Goal: Complete application form

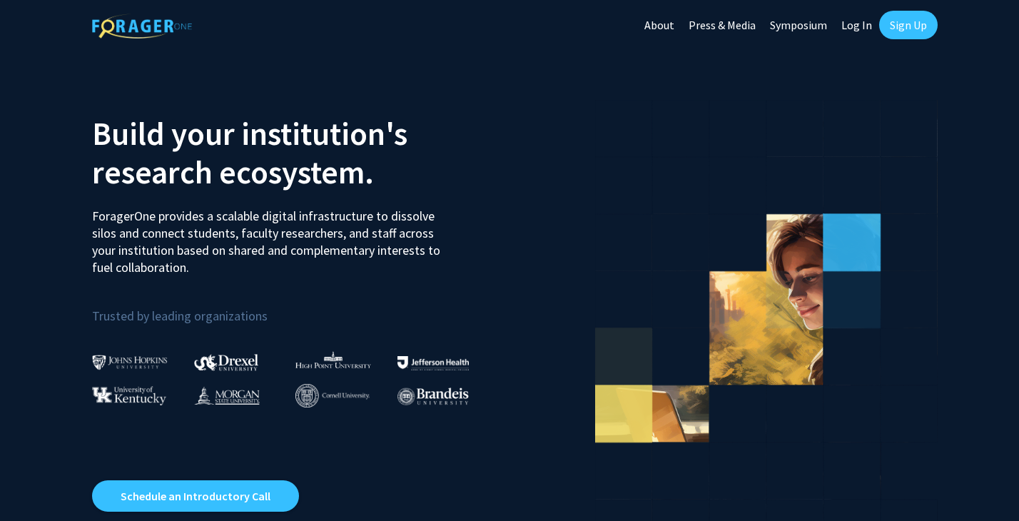
click at [854, 24] on link "Log In" at bounding box center [856, 25] width 45 height 50
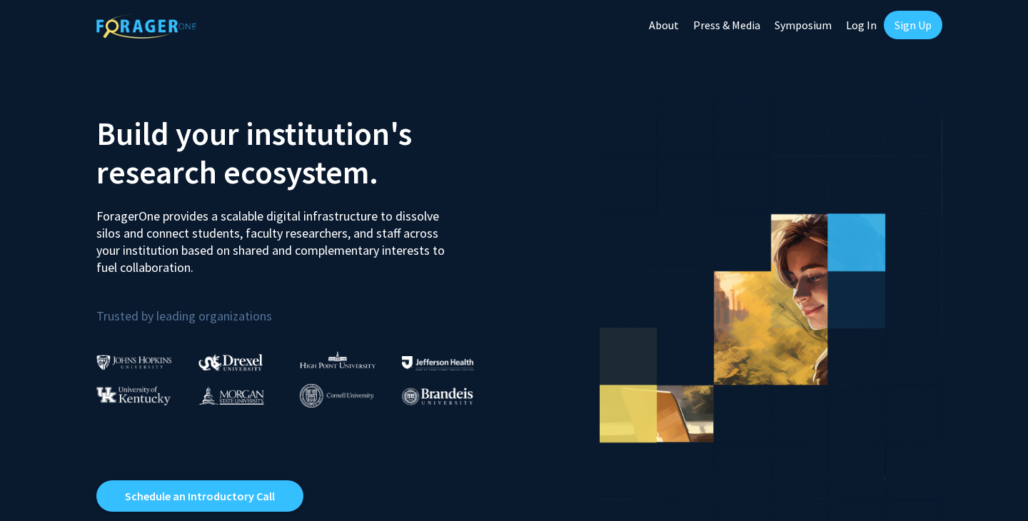
select select
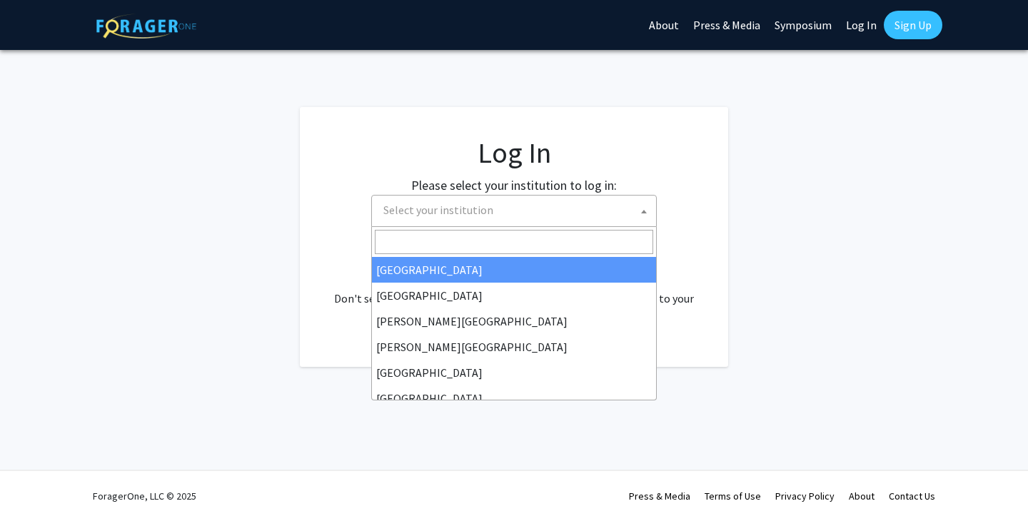
click at [596, 209] on span "Select your institution" at bounding box center [517, 210] width 278 height 29
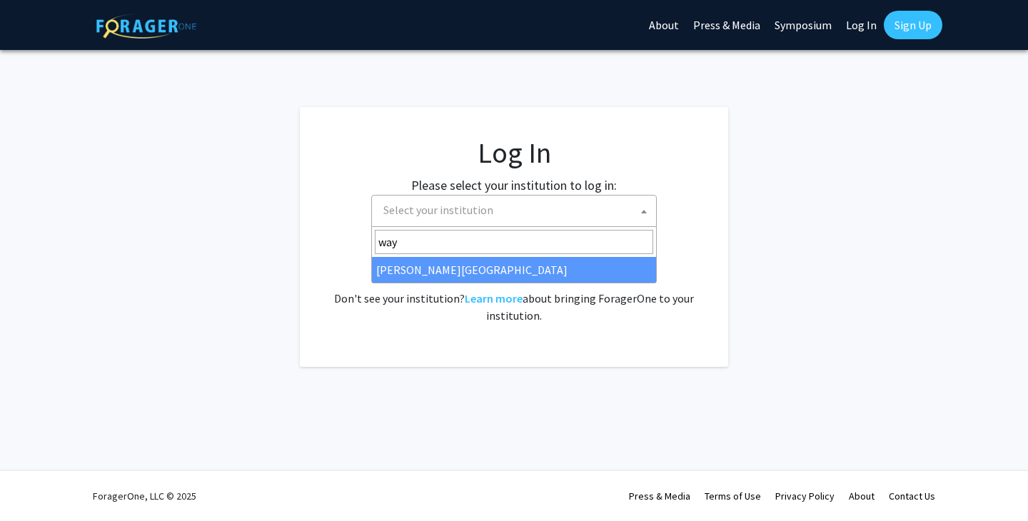
type input "way"
select select "21"
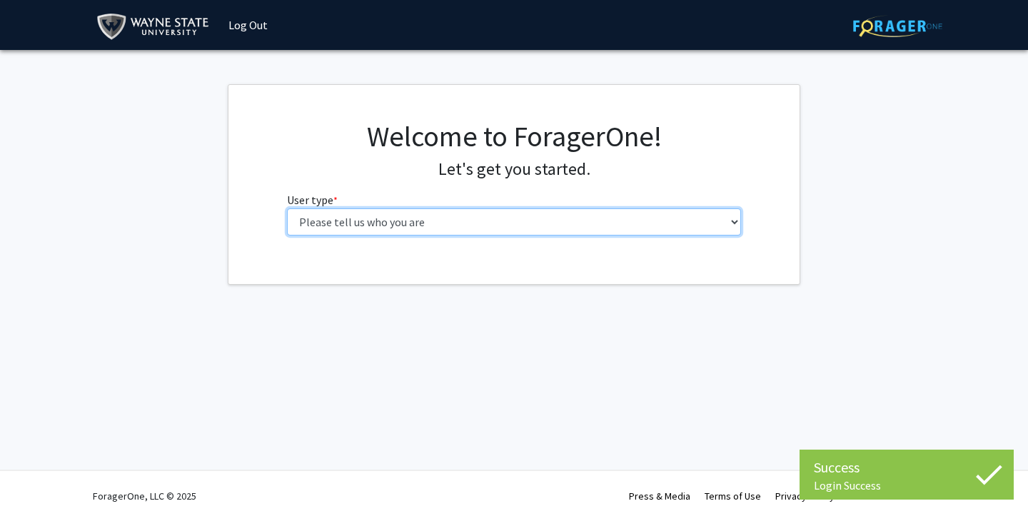
click at [365, 229] on select "Please tell us who you are Undergraduate Student Master's Student Doctoral Cand…" at bounding box center [514, 221] width 455 height 27
click at [476, 227] on select "Please tell us who you are Undergraduate Student Master's Student Doctoral Cand…" at bounding box center [514, 221] width 455 height 27
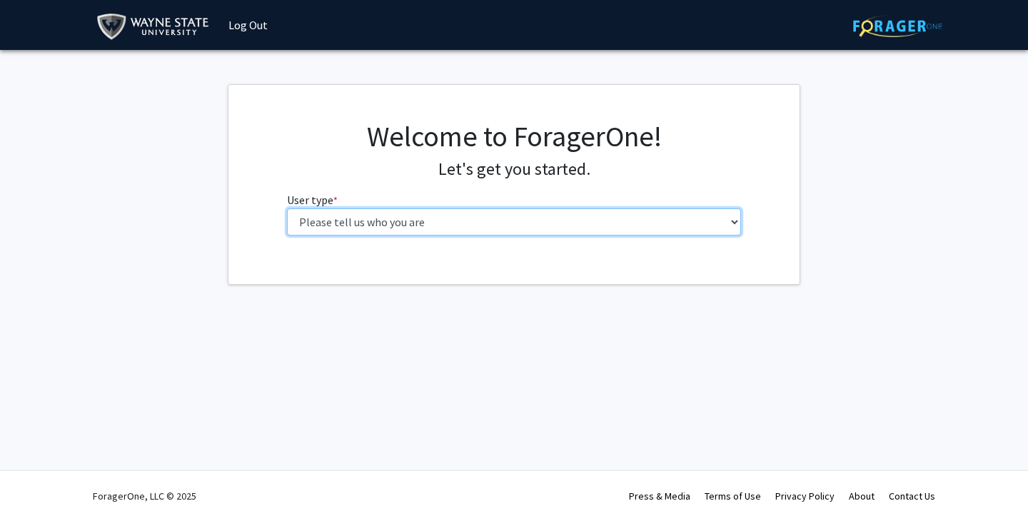
select select "1: undergrad"
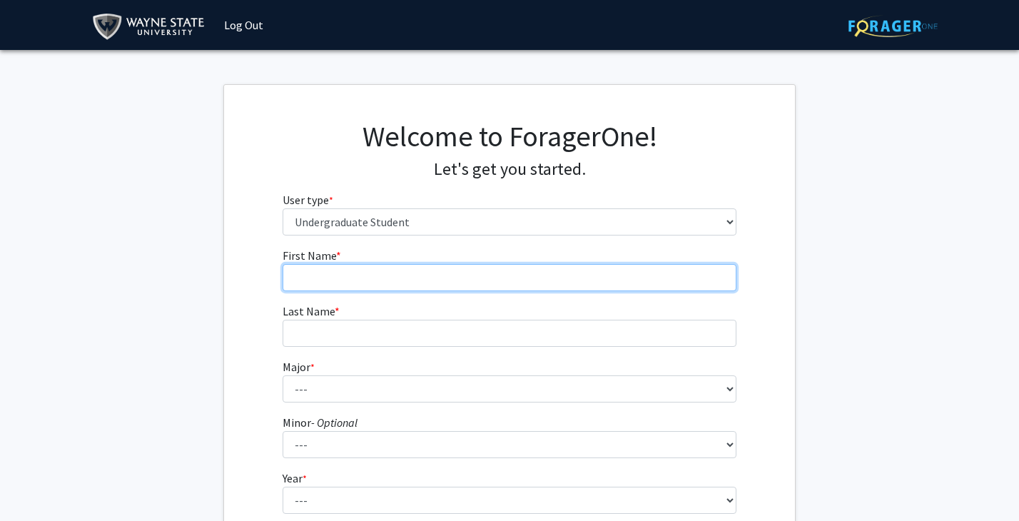
click at [527, 275] on input "First Name * required" at bounding box center [510, 277] width 455 height 27
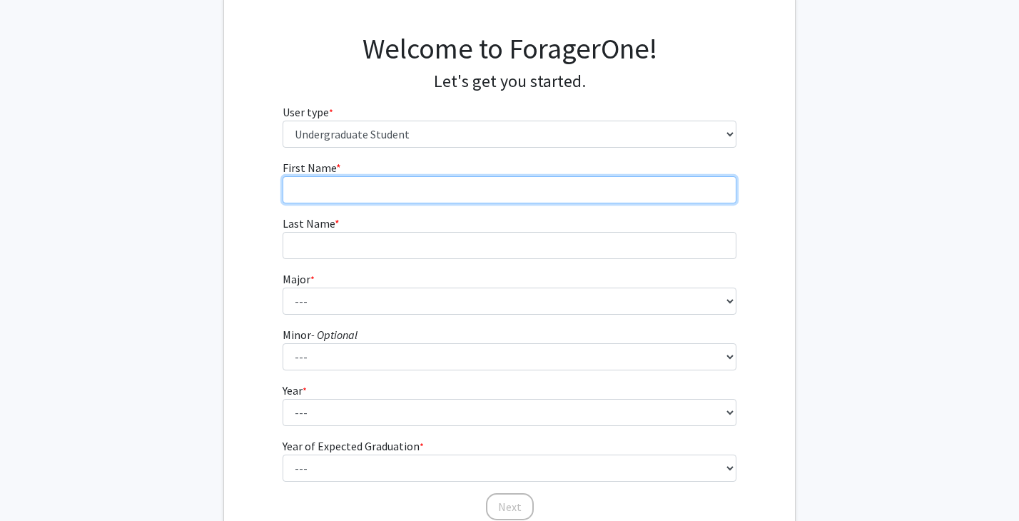
scroll to position [88, 0]
type input "Z"
type input "Kamilah"
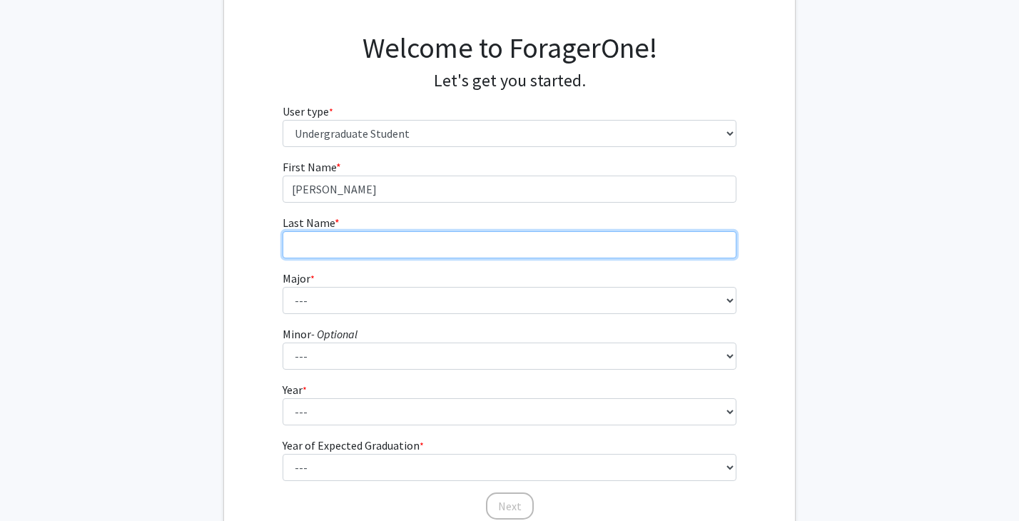
click at [691, 250] on input "Last Name * required" at bounding box center [510, 244] width 455 height 27
type input "Ramirez"
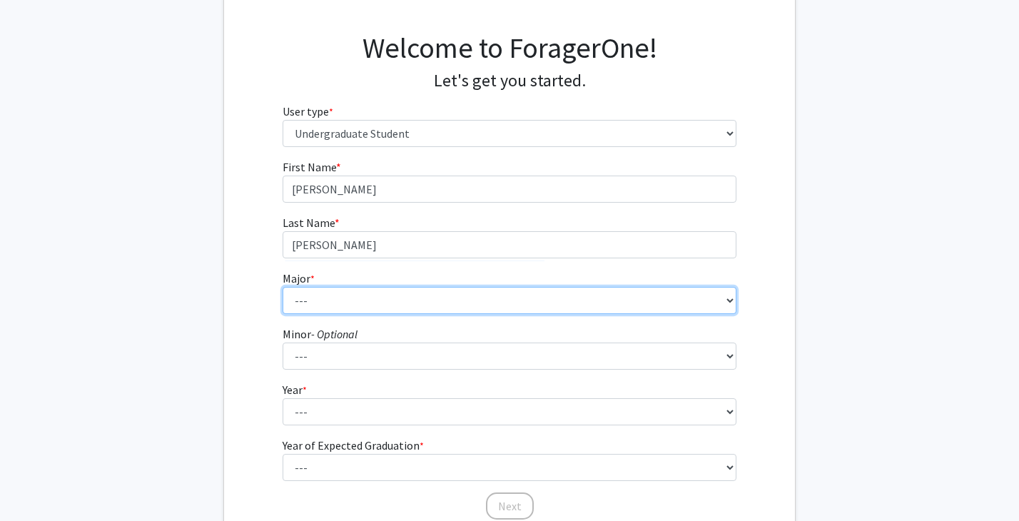
click at [627, 309] on select "--- Accounting African American Studies Anthropology Applied Behavior Analysis …" at bounding box center [510, 300] width 455 height 27
select select "57: 1837"
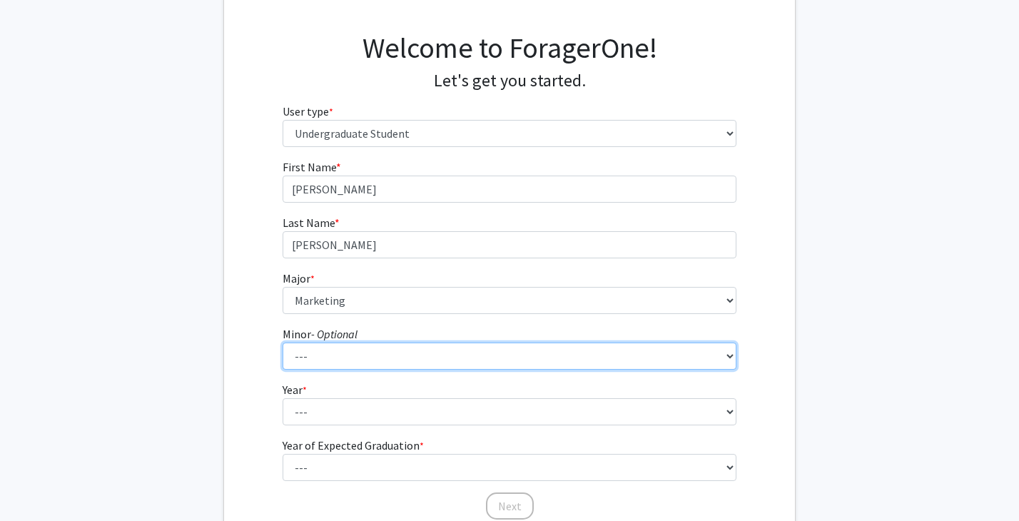
click at [363, 360] on select "--- African American Studies Africana Theatre and Dance Animation and Interacti…" at bounding box center [510, 356] width 455 height 27
select select "70: 1435"
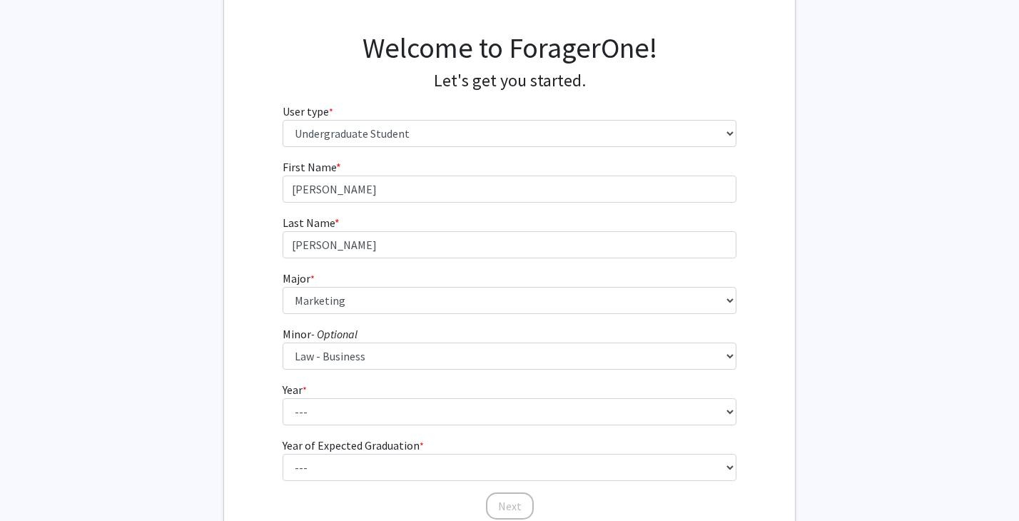
click at [367, 396] on fg-select "Year * required --- First-year Sophomore Junior Senior Postbaccalaureate Certif…" at bounding box center [510, 403] width 455 height 44
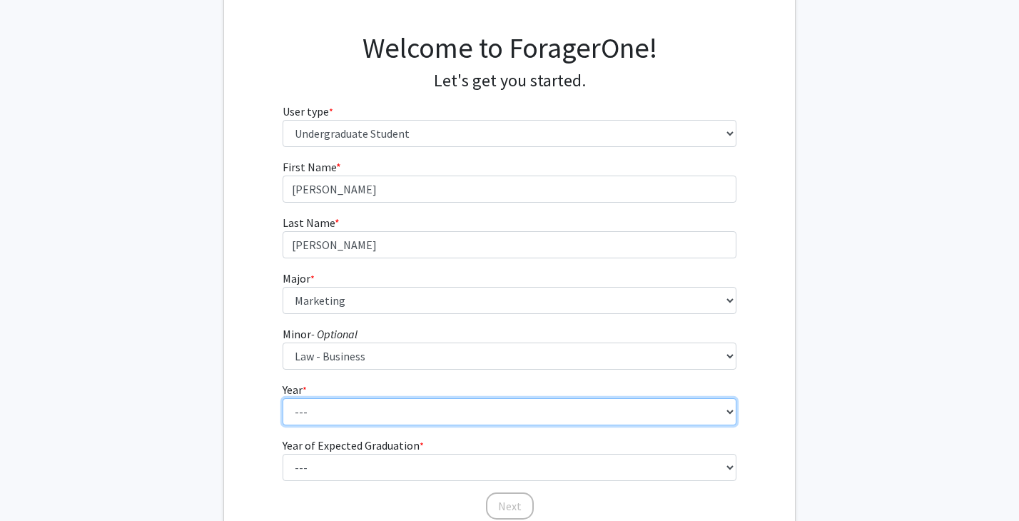
click at [365, 410] on select "--- First-year Sophomore Junior Senior Postbaccalaureate Certificate" at bounding box center [510, 411] width 455 height 27
select select "4: senior"
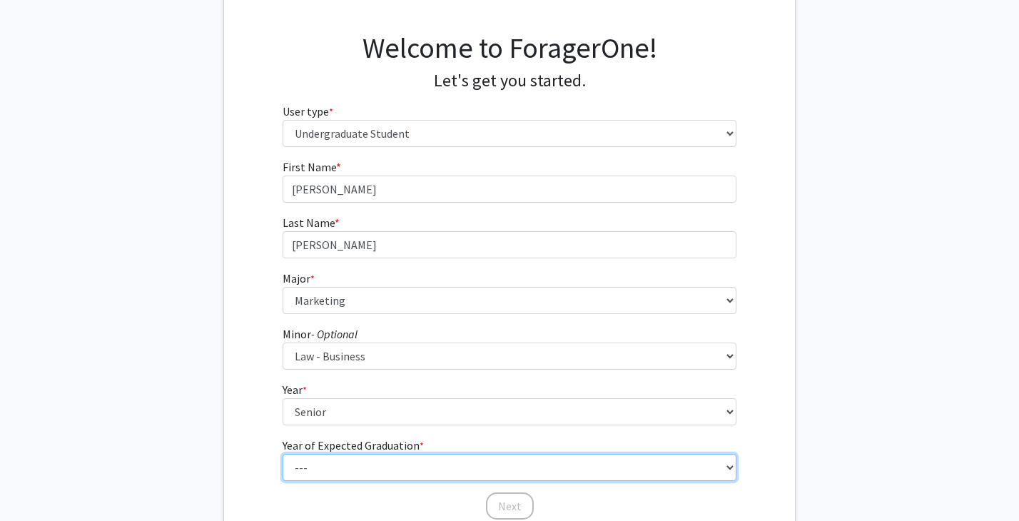
click at [354, 470] on select "--- 2025 2026 2027 2028 2029 2030 2031 2032 2033 2034" at bounding box center [510, 467] width 455 height 27
select select "3: 2027"
click at [720, 463] on select "--- 2025 2026 2027 2028 2029 2030 2031 2032 2033 2034" at bounding box center [510, 467] width 455 height 27
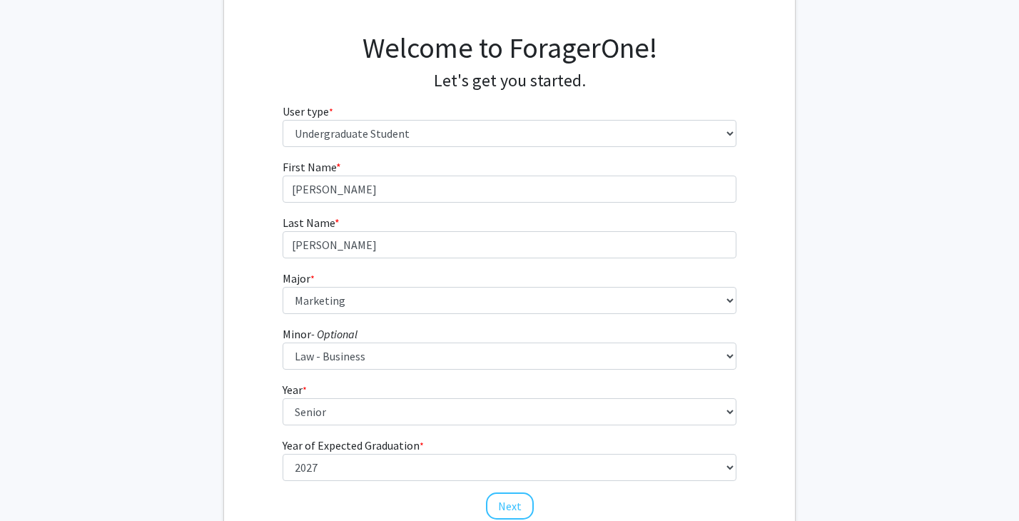
click at [870, 411] on fg-get-started "Welcome to ForagerOne! Let's get you started. User type * required Please tell …" at bounding box center [509, 277] width 1019 height 563
click at [518, 502] on button "Next" at bounding box center [510, 505] width 48 height 27
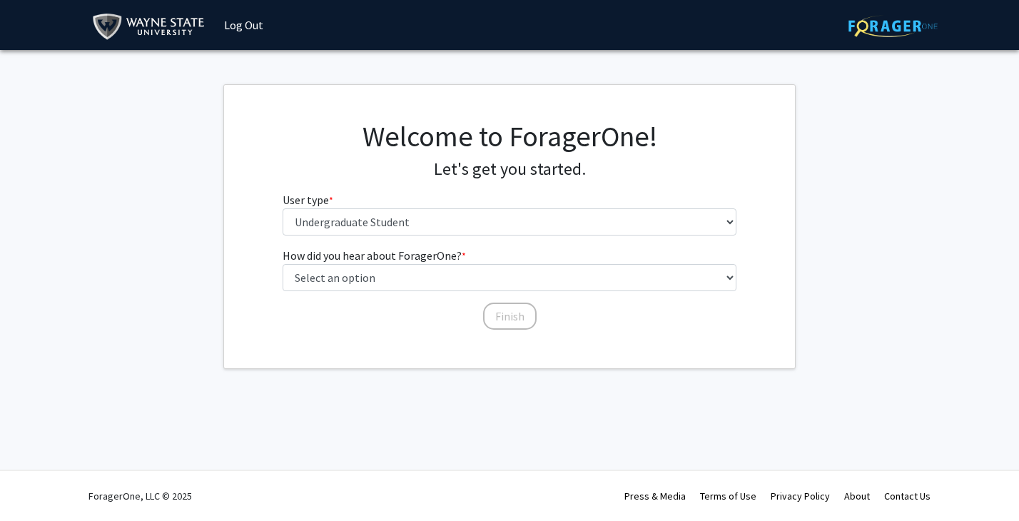
scroll to position [0, 0]
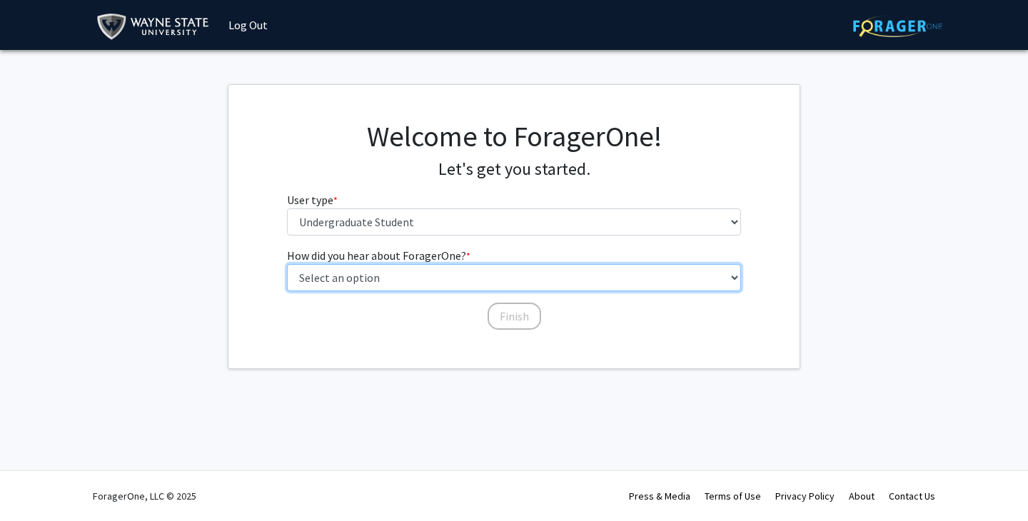
click at [594, 265] on select "Select an option Peer/student recommendation Faculty/staff recommendation Unive…" at bounding box center [514, 277] width 455 height 27
select select "2: faculty_recommendation"
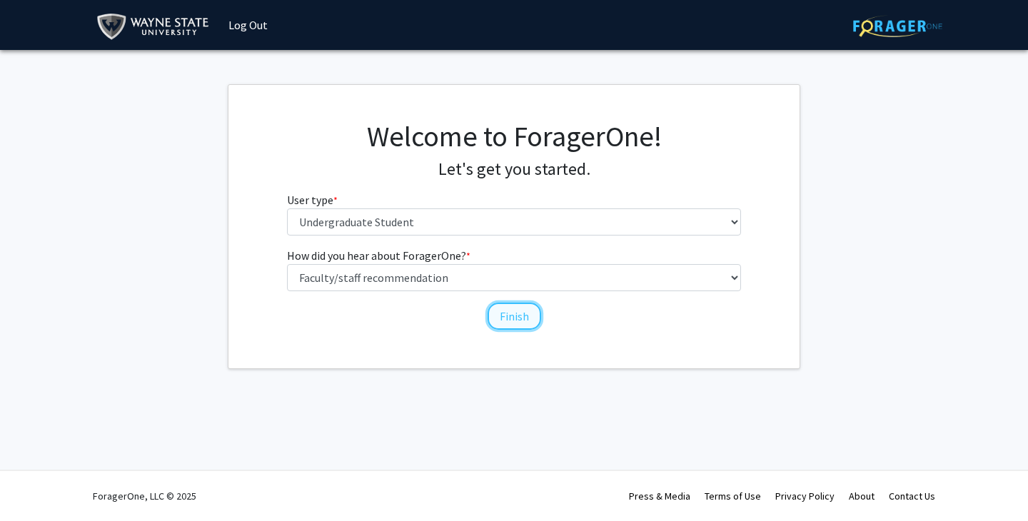
click at [508, 306] on button "Finish" at bounding box center [514, 316] width 54 height 27
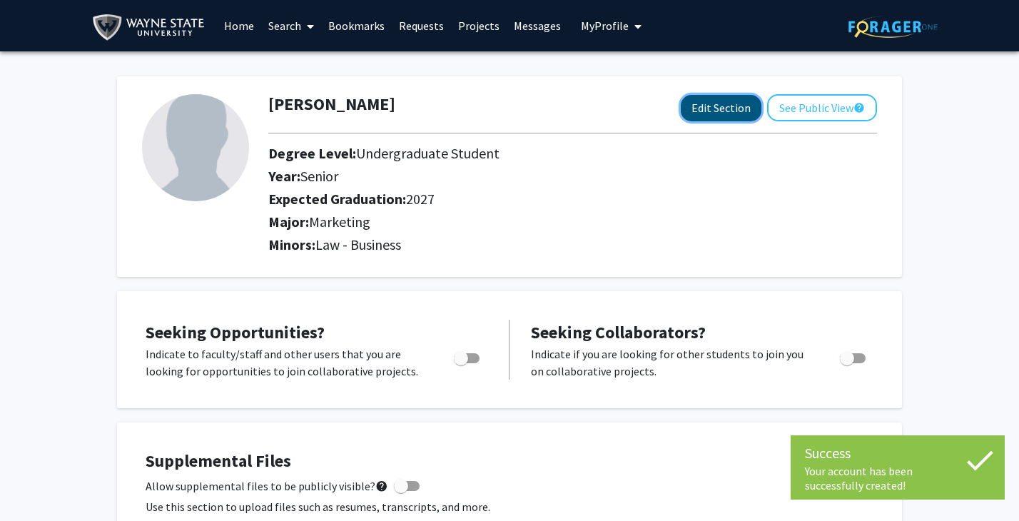
click at [734, 117] on button "Edit Section" at bounding box center [721, 108] width 81 height 26
select select "senior"
select select "2027"
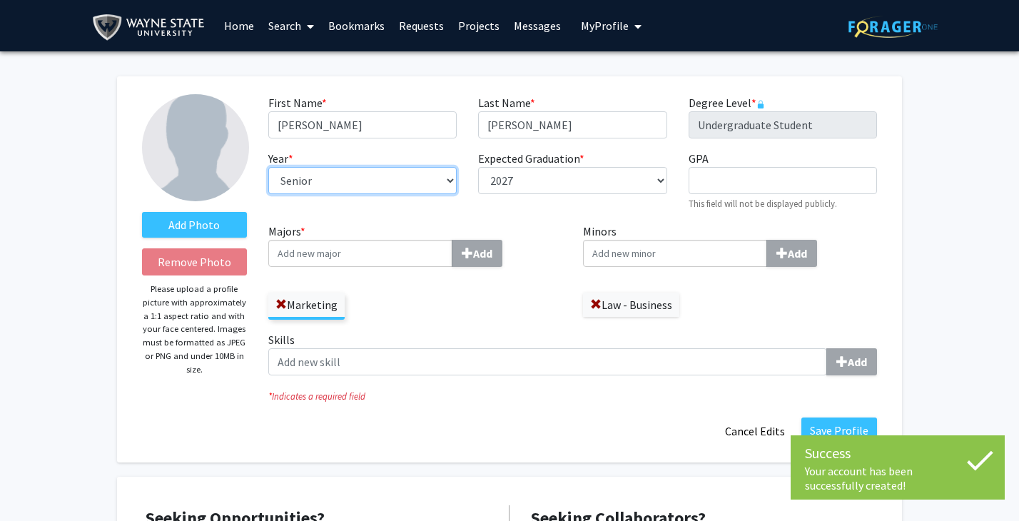
click at [450, 178] on select "--- First-year Sophomore Junior Senior Postbaccalaureate Certificate" at bounding box center [362, 180] width 188 height 27
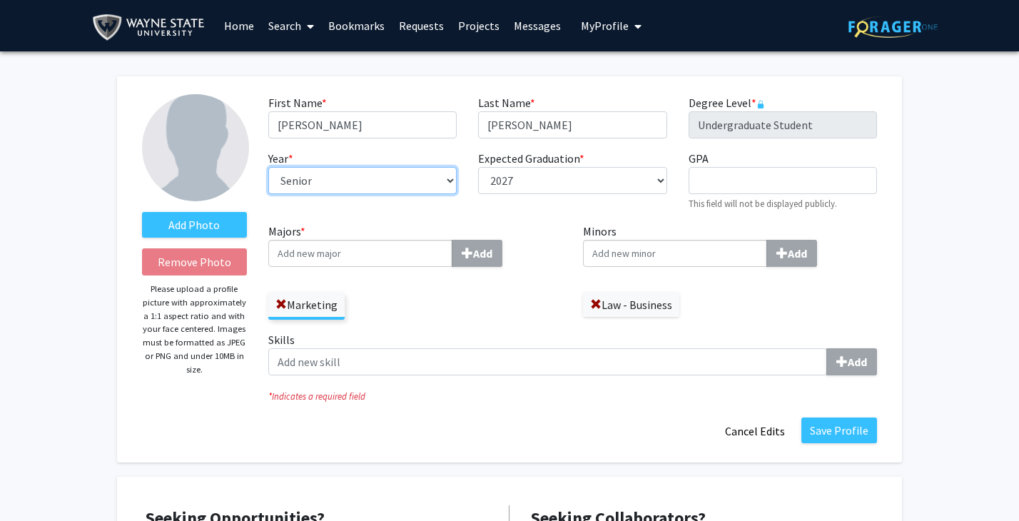
select select "junior"
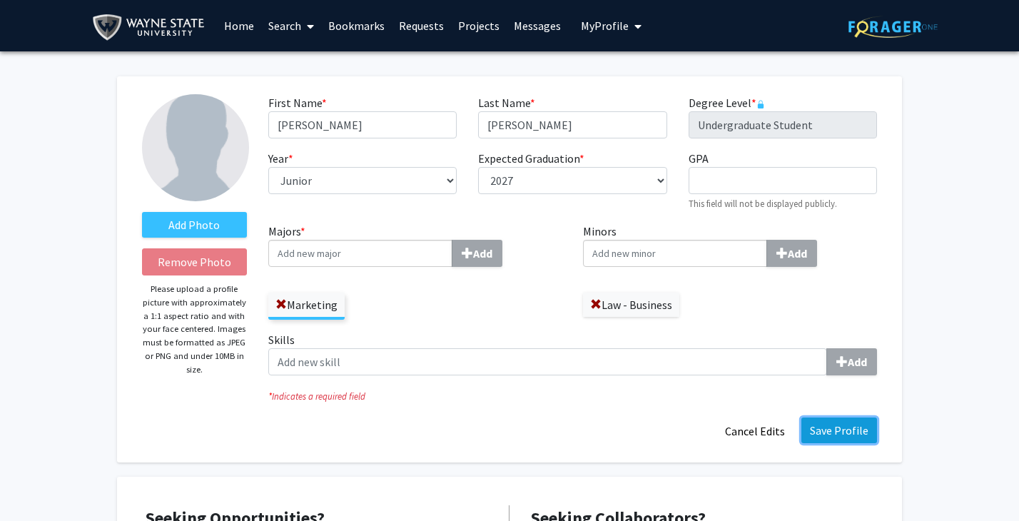
click at [830, 425] on button "Save Profile" at bounding box center [839, 431] width 76 height 26
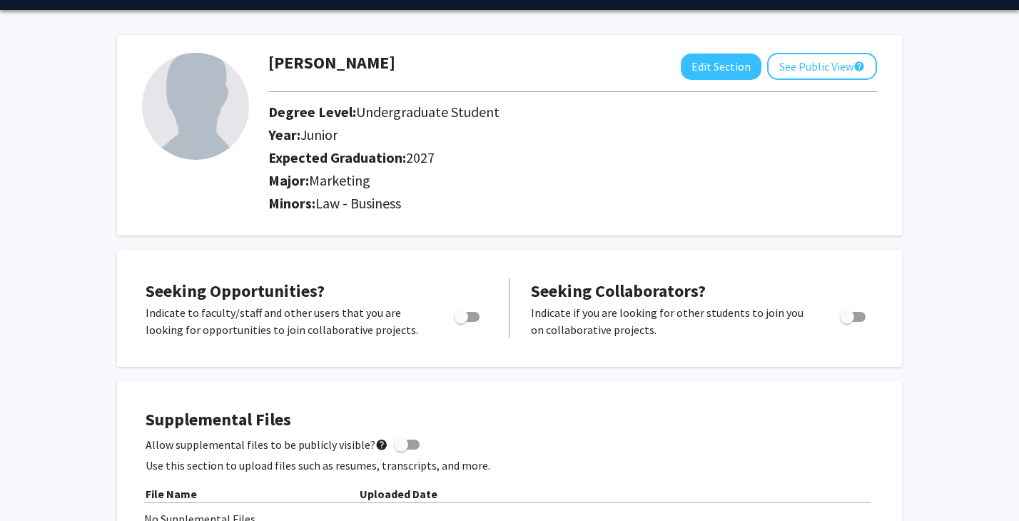
scroll to position [13, 0]
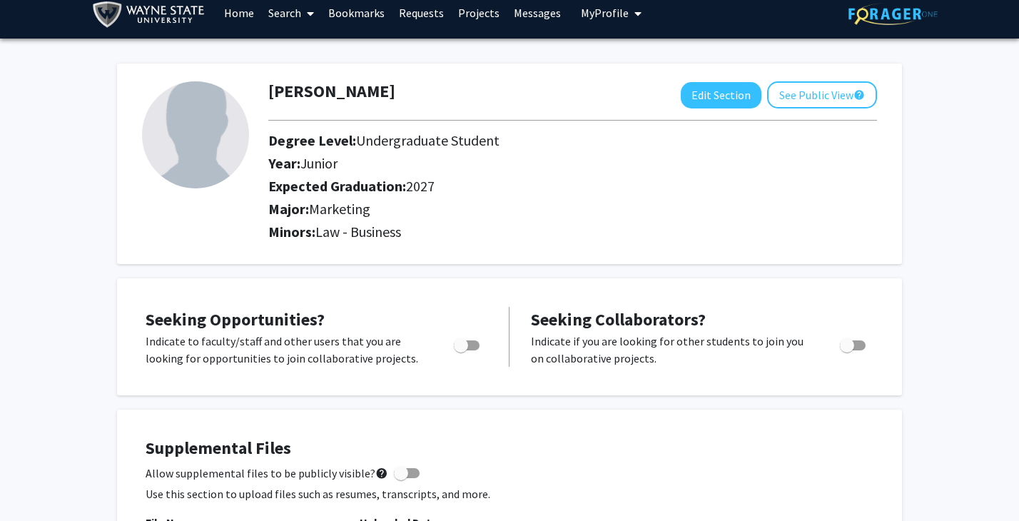
click at [477, 14] on link "Projects" at bounding box center [479, 13] width 56 height 50
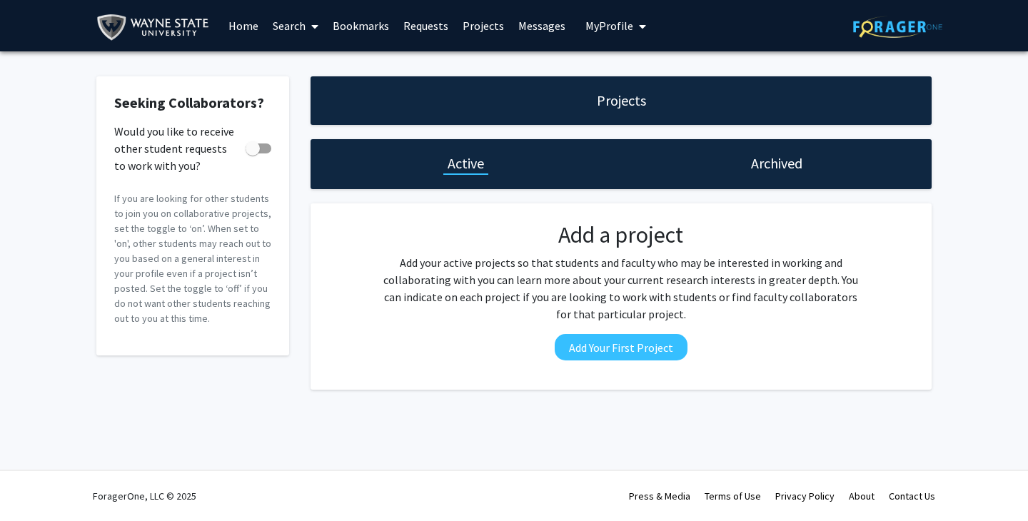
click at [724, 160] on div "Archived" at bounding box center [776, 164] width 310 height 50
click at [286, 26] on link "Search" at bounding box center [295, 26] width 60 height 50
click at [340, 34] on link "Bookmarks" at bounding box center [360, 26] width 71 height 50
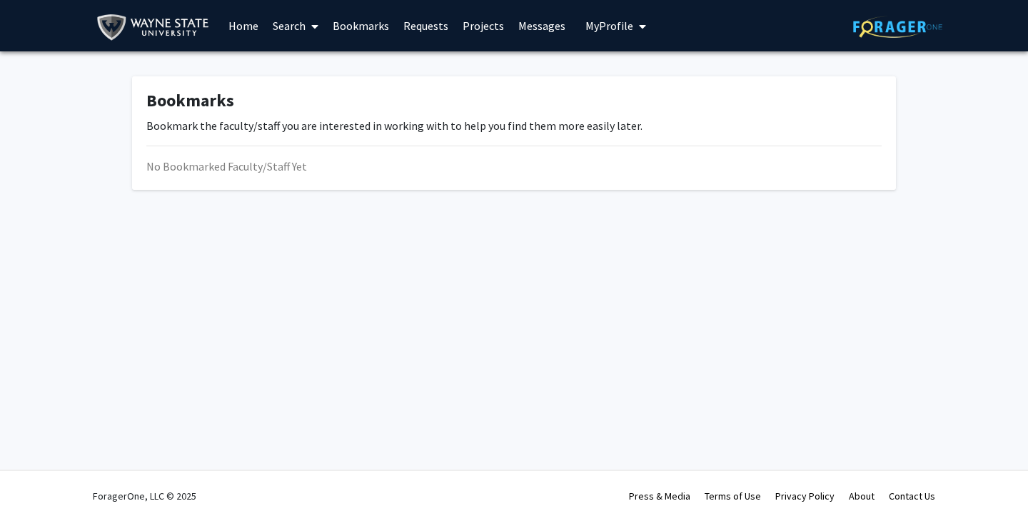
click at [423, 24] on link "Requests" at bounding box center [425, 26] width 59 height 50
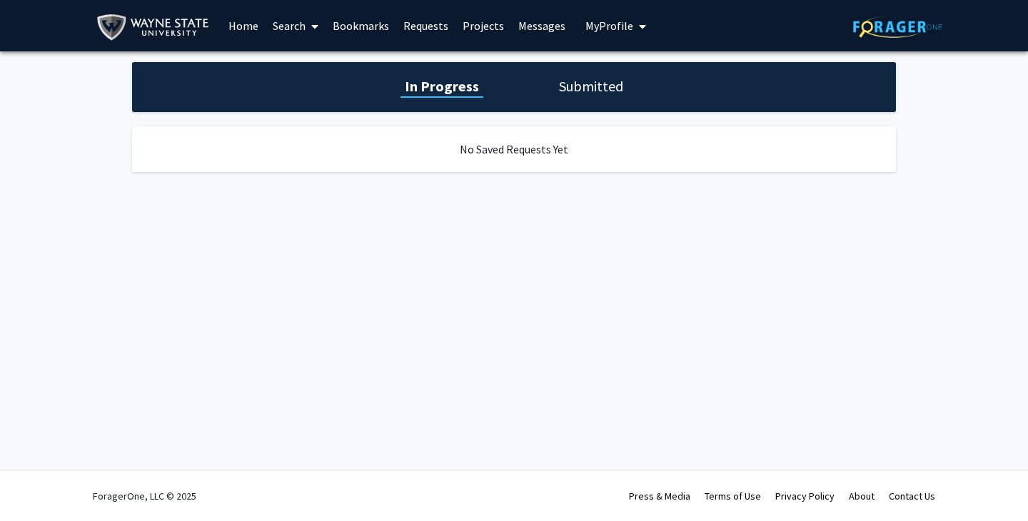
click at [518, 34] on link "Messages" at bounding box center [541, 26] width 61 height 50
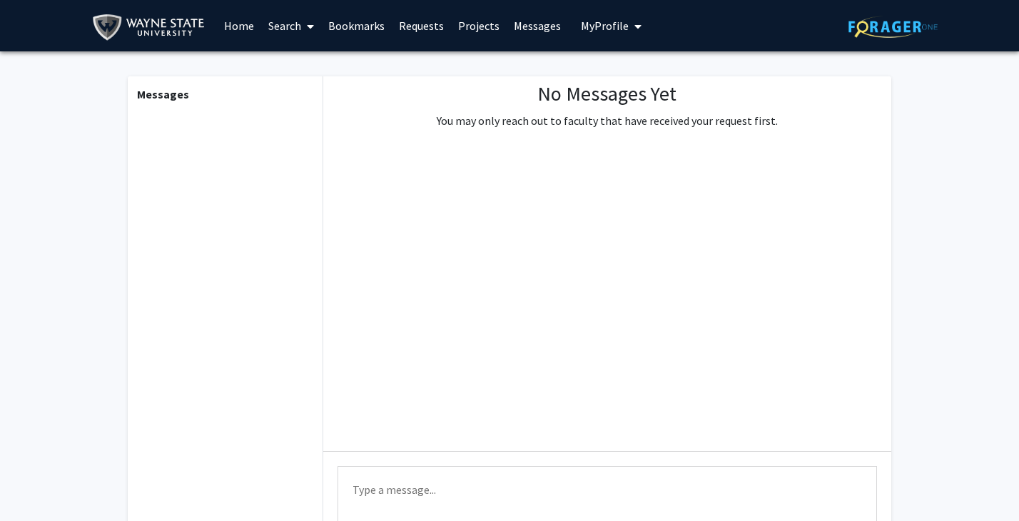
click at [597, 34] on button "My Profile" at bounding box center [611, 25] width 69 height 51
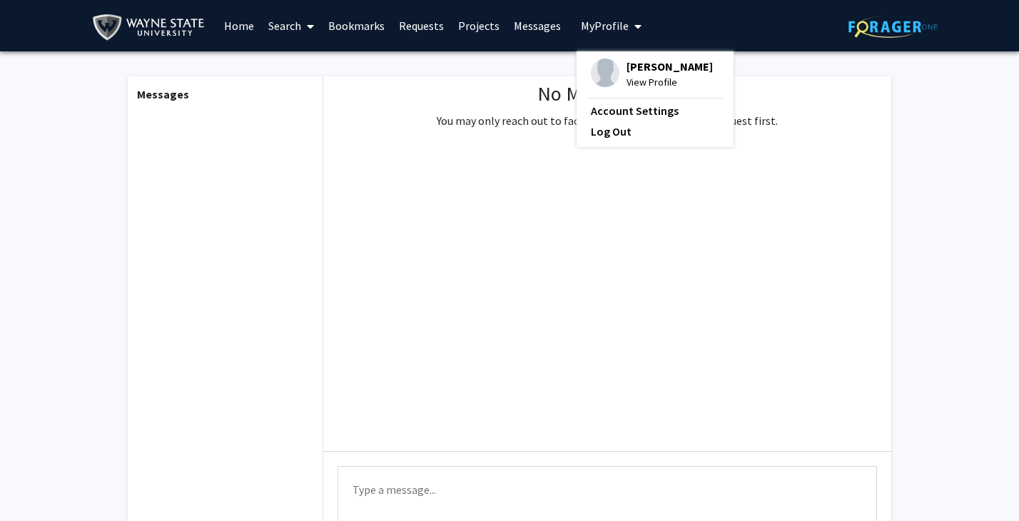
click at [477, 181] on div "No Messages Yet You may only reach out to faculty that have received your reque…" at bounding box center [607, 263] width 568 height 375
